Goal: Complete application form

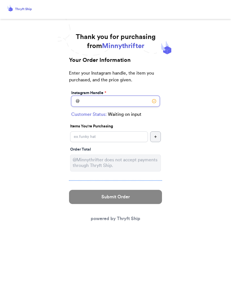
click at [128, 99] on input "Instagram Handle *" at bounding box center [115, 101] width 89 height 11
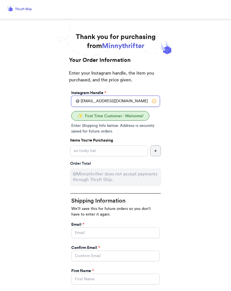
type input "[EMAIL_ADDRESS][DOMAIN_NAME]"
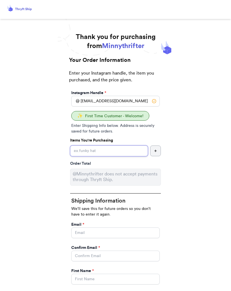
click at [123, 149] on input "Instagram Handle *" at bounding box center [109, 150] width 78 height 11
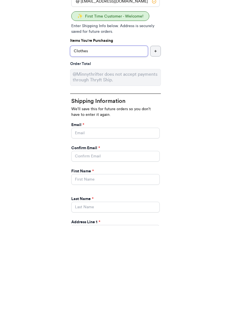
scroll to position [28, 0]
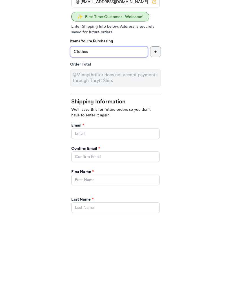
type input "Clothes"
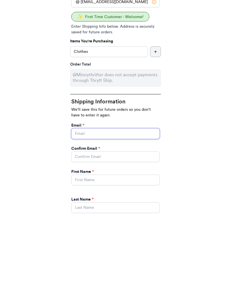
click at [130, 199] on input "Instagram Handle *" at bounding box center [115, 204] width 89 height 11
type input "[EMAIL_ADDRESS][DOMAIN_NAME]"
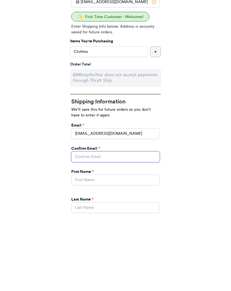
click at [115, 222] on input "Instagram Handle *" at bounding box center [115, 227] width 89 height 11
type input "[EMAIL_ADDRESS][DOMAIN_NAME]"
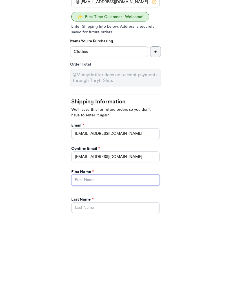
click at [101, 245] on input "Instagram Handle *" at bounding box center [115, 250] width 89 height 11
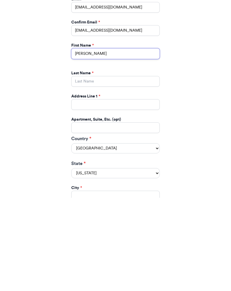
scroll to position [153, 0]
type input "[PERSON_NAME]"
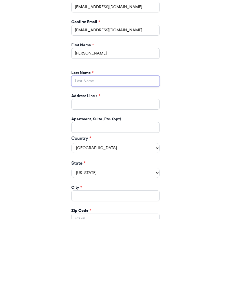
click at [112, 148] on input "Instagram Handle *" at bounding box center [115, 153] width 89 height 11
type input "[PERSON_NAME]"
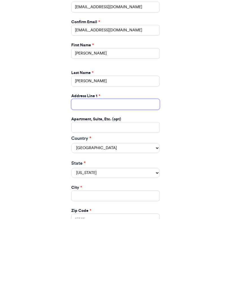
click at [97, 171] on input "Instagram Handle *" at bounding box center [115, 176] width 89 height 11
type input "[STREET_ADDRESS]"
click at [156, 240] on select "[US_STATE] [US_STATE] [US_STATE] [US_STATE] [US_STATE] [US_STATE] [US_STATE] [U…" at bounding box center [115, 245] width 89 height 10
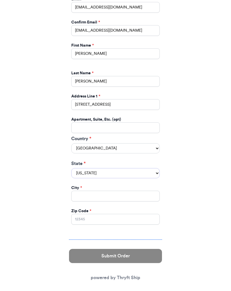
select select "IL"
click at [138, 191] on input "Instagram Handle *" at bounding box center [115, 196] width 89 height 11
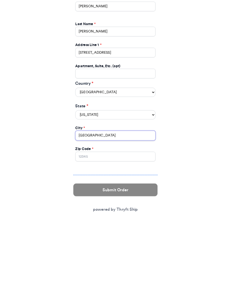
scroll to position [202, 0]
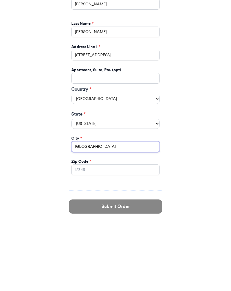
type input "[GEOGRAPHIC_DATA]"
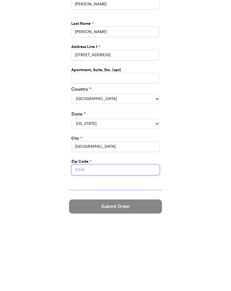
click at [119, 237] on input "Zip Code *" at bounding box center [115, 242] width 89 height 11
type input "60302"
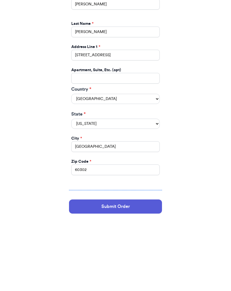
click at [129, 272] on button "Submit Order" at bounding box center [115, 279] width 93 height 14
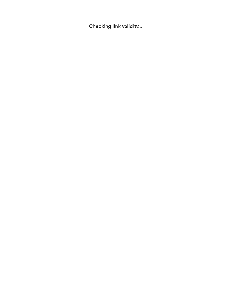
scroll to position [0, 0]
select select "IL"
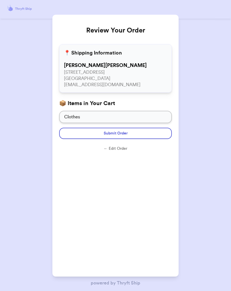
click at [137, 132] on button "Submit Order" at bounding box center [115, 133] width 113 height 11
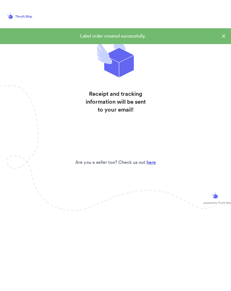
scroll to position [0, 0]
